Goal: Task Accomplishment & Management: Manage account settings

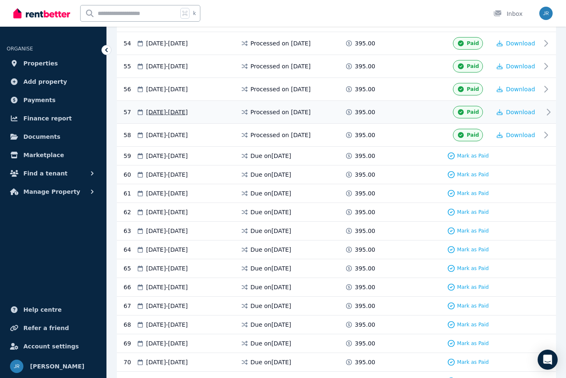
scroll to position [1388, 0]
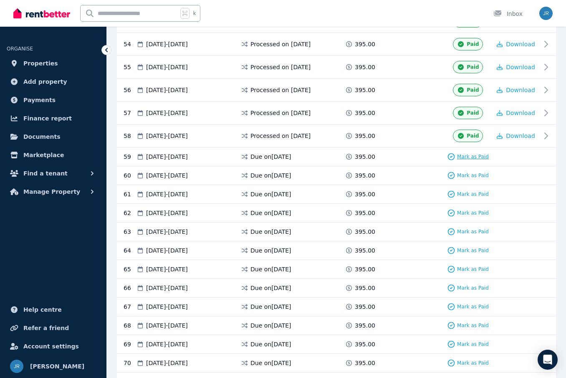
click at [460, 160] on span "Mark as Paid" at bounding box center [473, 157] width 32 height 7
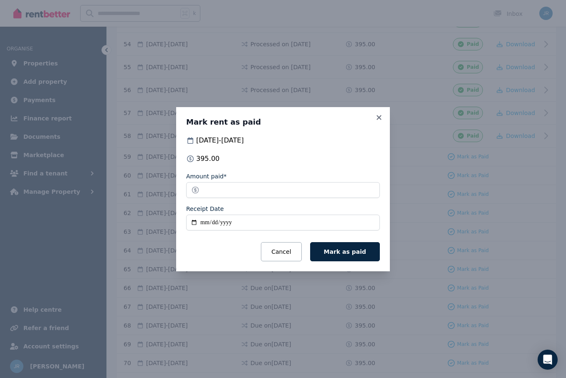
click at [201, 222] on input "Receipt Date" at bounding box center [283, 223] width 194 height 16
type input "**********"
click at [350, 251] on span "Mark as paid" at bounding box center [345, 252] width 42 height 7
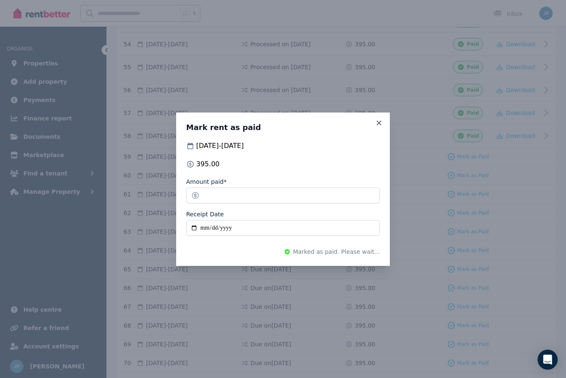
scroll to position [1380, 0]
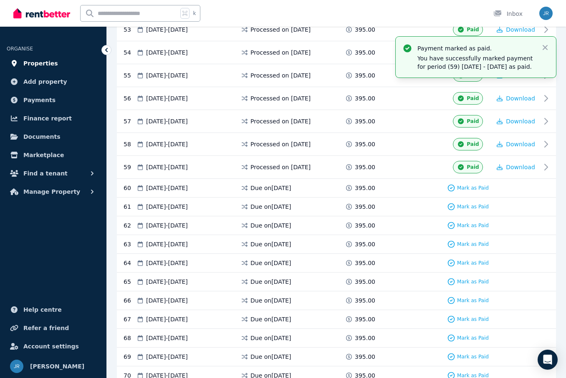
click at [47, 62] on span "Properties" at bounding box center [40, 63] width 35 height 10
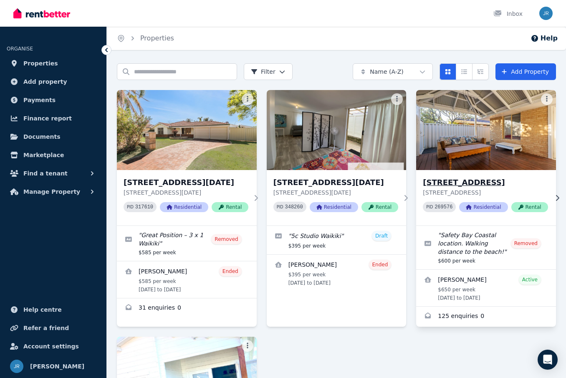
click at [458, 183] on h3 "[STREET_ADDRESS]" at bounding box center [485, 183] width 125 height 12
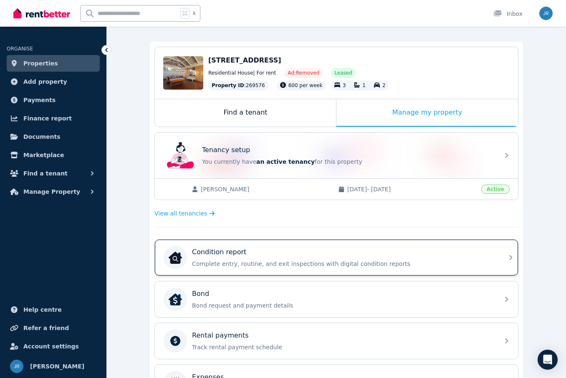
scroll to position [67, 0]
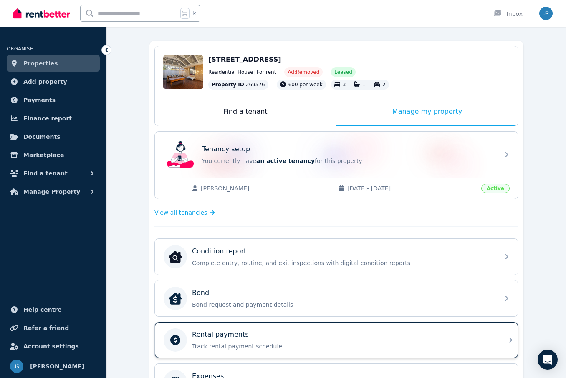
click at [216, 333] on p "Rental payments" at bounding box center [220, 335] width 57 height 10
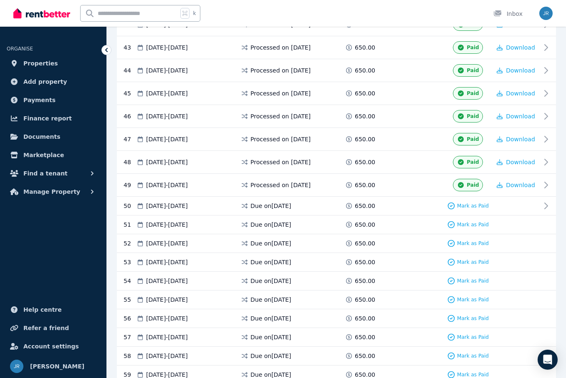
scroll to position [1130, 0]
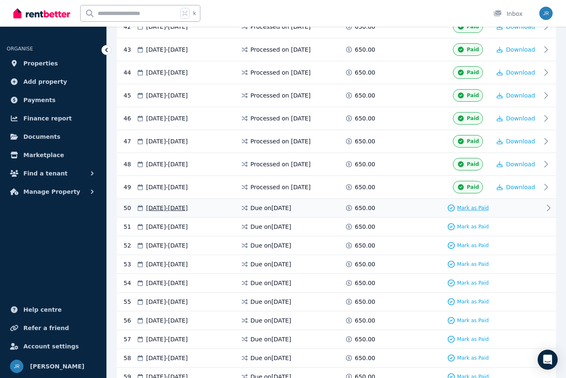
click at [461, 211] on span "Mark as Paid" at bounding box center [473, 208] width 32 height 7
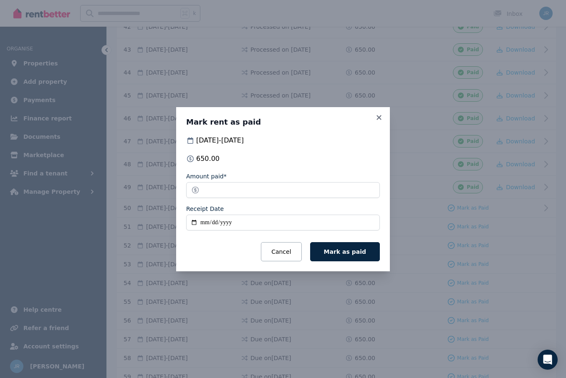
click at [204, 220] on input "Receipt Date" at bounding box center [283, 223] width 194 height 16
type input "**********"
click at [350, 253] on span "Mark as paid" at bounding box center [345, 252] width 42 height 7
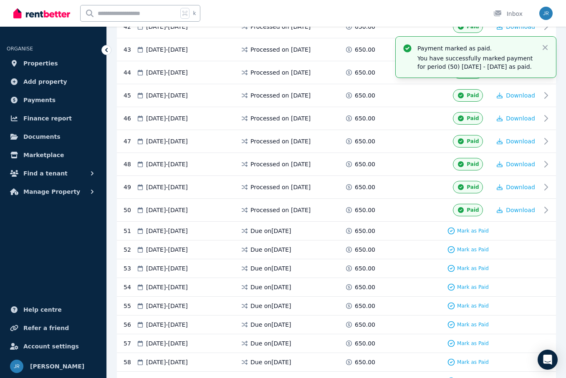
scroll to position [1122, 0]
